Goal: Information Seeking & Learning: Learn about a topic

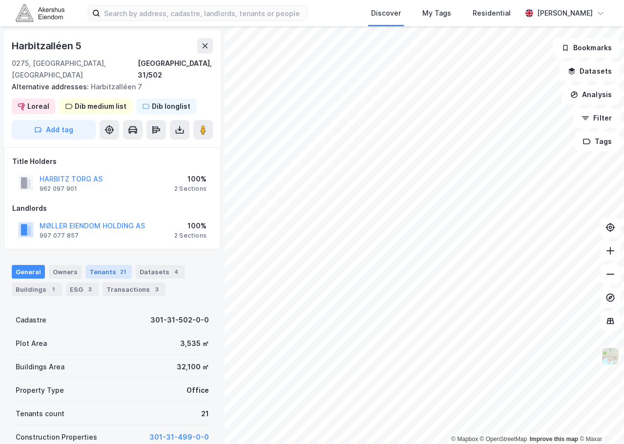
click at [99, 265] on div "Tenants 21" at bounding box center [108, 272] width 46 height 14
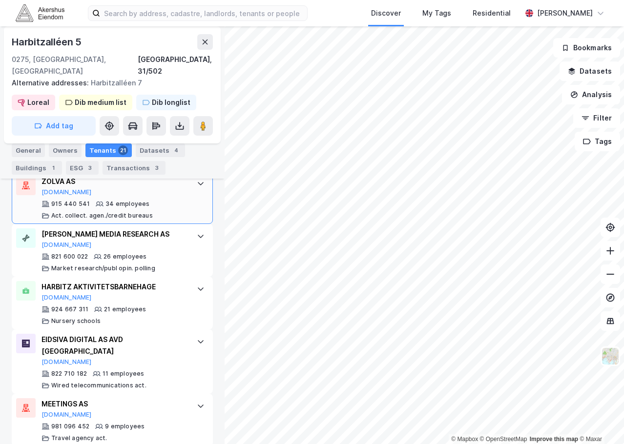
scroll to position [773, 0]
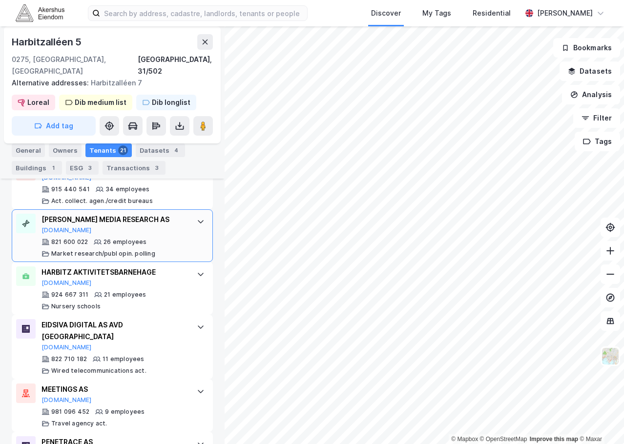
click at [179, 217] on div "NIELSEN MEDIA RESEARCH AS" at bounding box center [113, 220] width 145 height 12
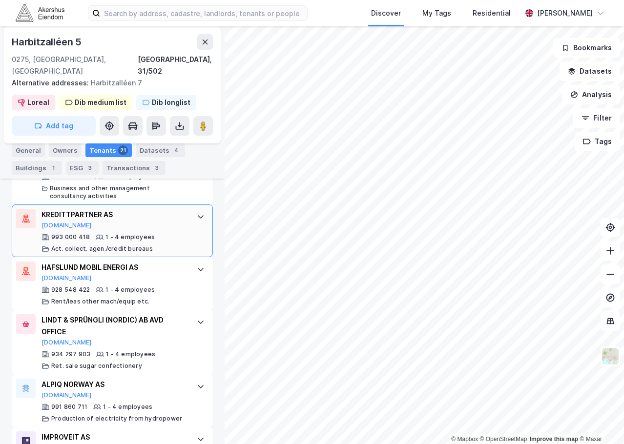
scroll to position [1700, 0]
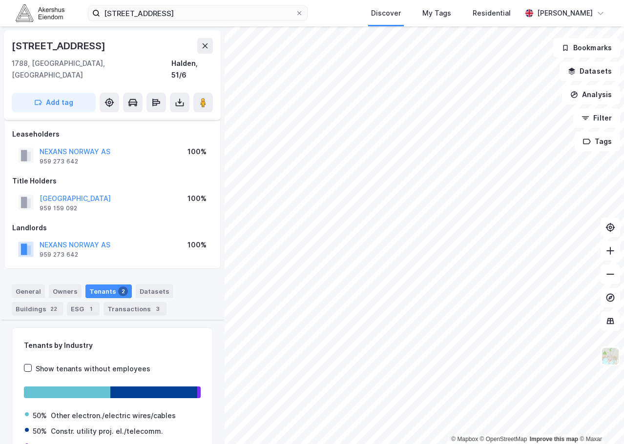
scroll to position [173, 0]
